Goal: Transaction & Acquisition: Download file/media

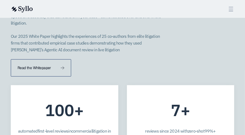
click at [40, 59] on link "Read the Whitepaper" at bounding box center [41, 67] width 60 height 17
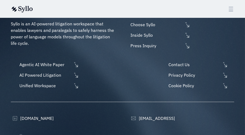
scroll to position [2131, 0]
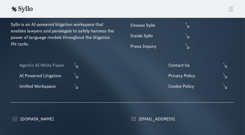
click at [54, 62] on span "Agentic AI White Paper" at bounding box center [45, 65] width 54 height 6
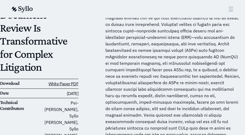
scroll to position [88, 0]
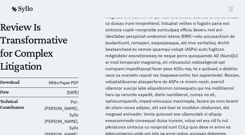
click at [68, 83] on link "White Paper PDF" at bounding box center [63, 82] width 30 height 5
